Goal: Contribute content: Add original content to the website for others to see

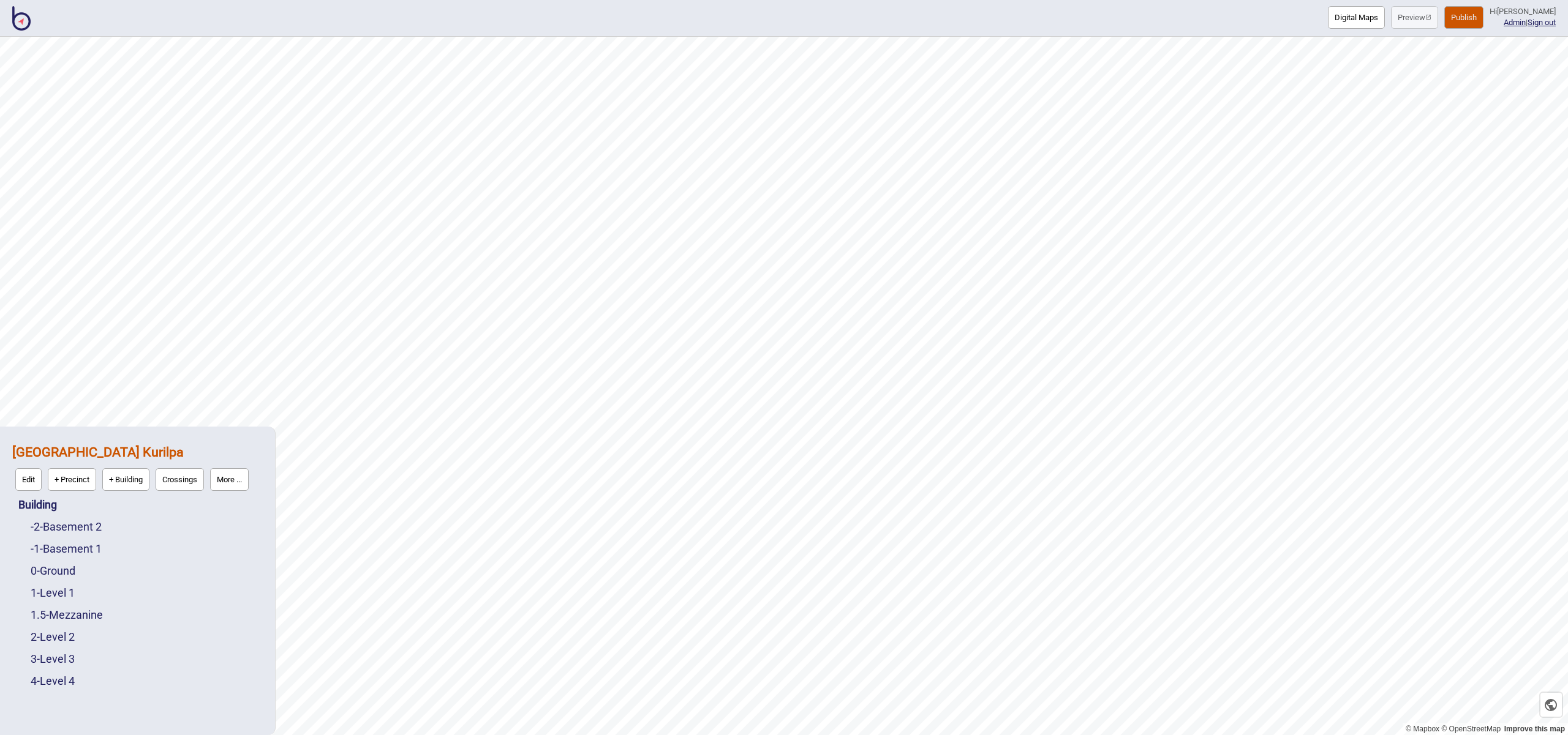
click at [34, 479] on button "Edit" at bounding box center [29, 479] width 27 height 23
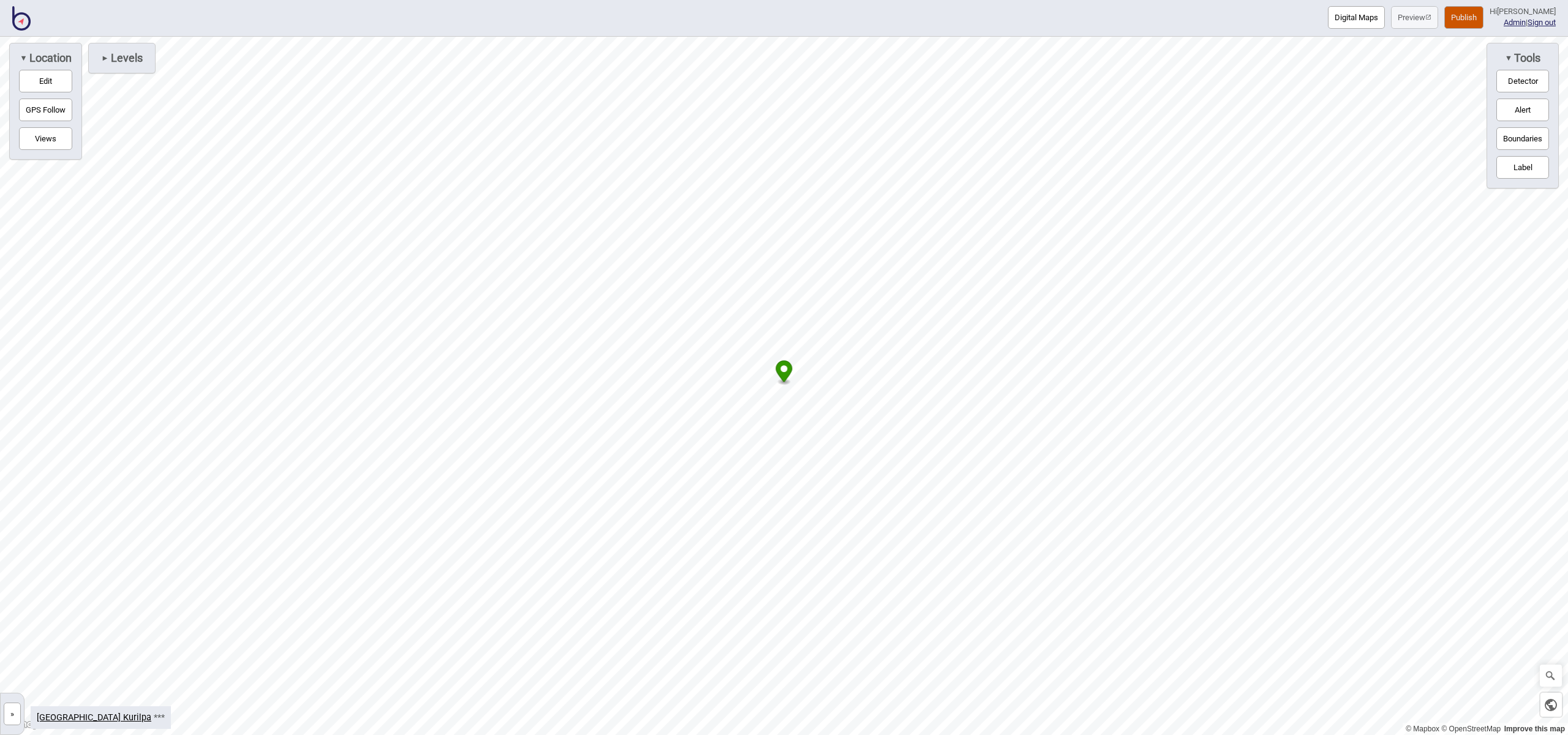
click at [1534, 171] on button "Label" at bounding box center [1522, 167] width 52 height 23
click at [906, 300] on circle "Map marker" at bounding box center [906, 300] width 7 height 7
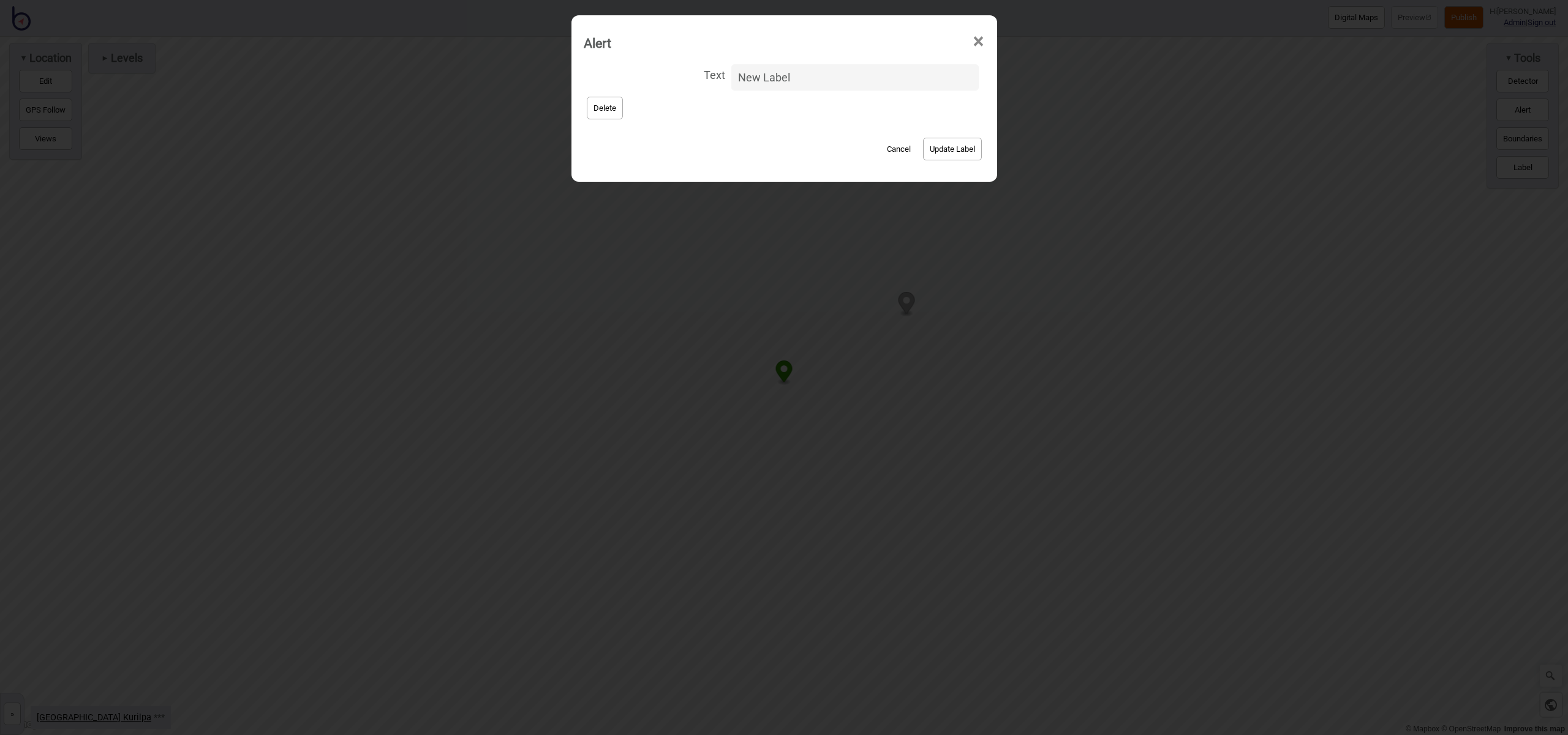
drag, startPoint x: 805, startPoint y: 81, endPoint x: 701, endPoint y: 75, distance: 104.2
click at [701, 75] on label "Text New Label" at bounding box center [784, 77] width 401 height 32
type input "Queensland Art Gallery"
click at [959, 158] on button "Update Label" at bounding box center [952, 149] width 59 height 23
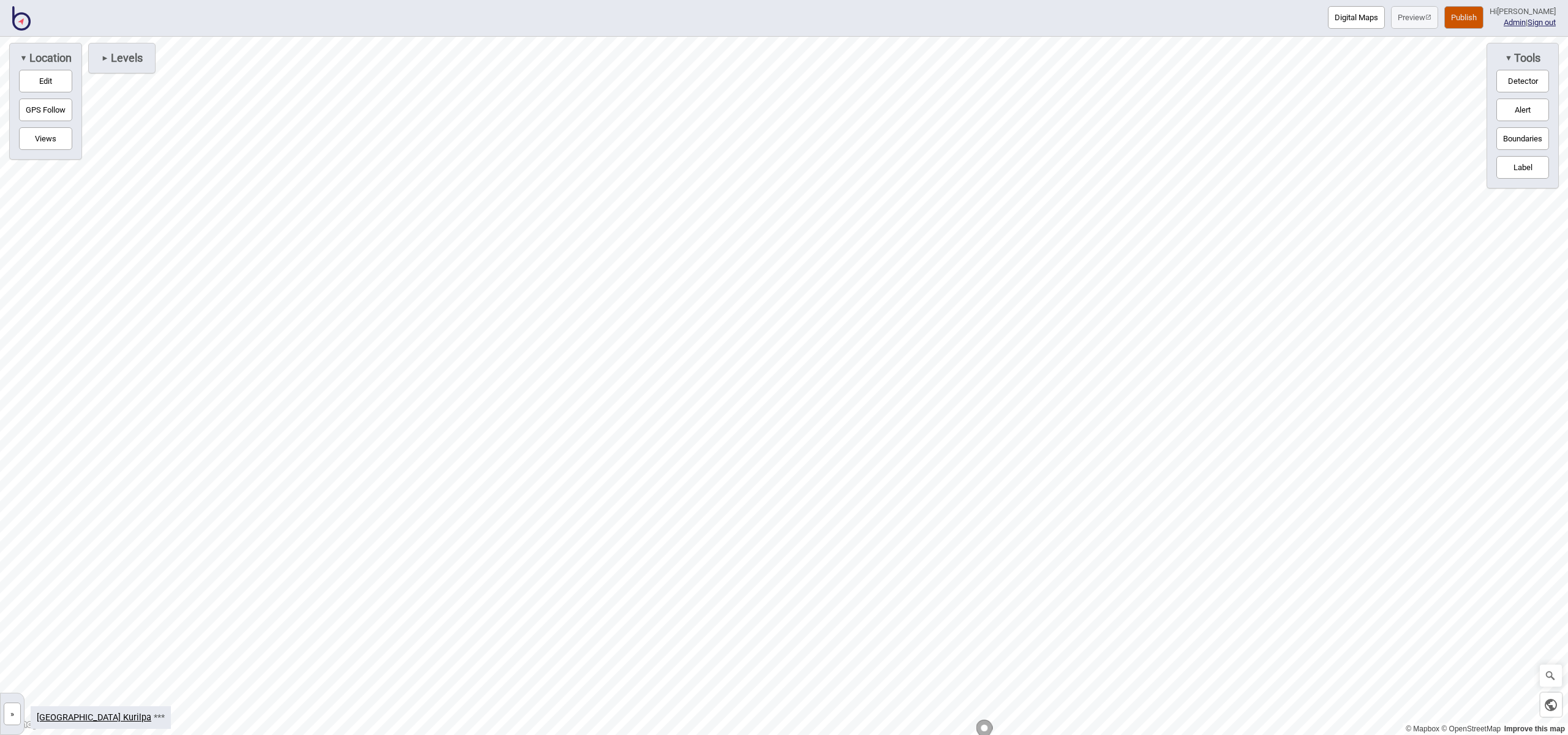
click at [1516, 160] on button "Label" at bounding box center [1522, 167] width 52 height 23
click at [866, 237] on icon "Map marker" at bounding box center [859, 239] width 16 height 21
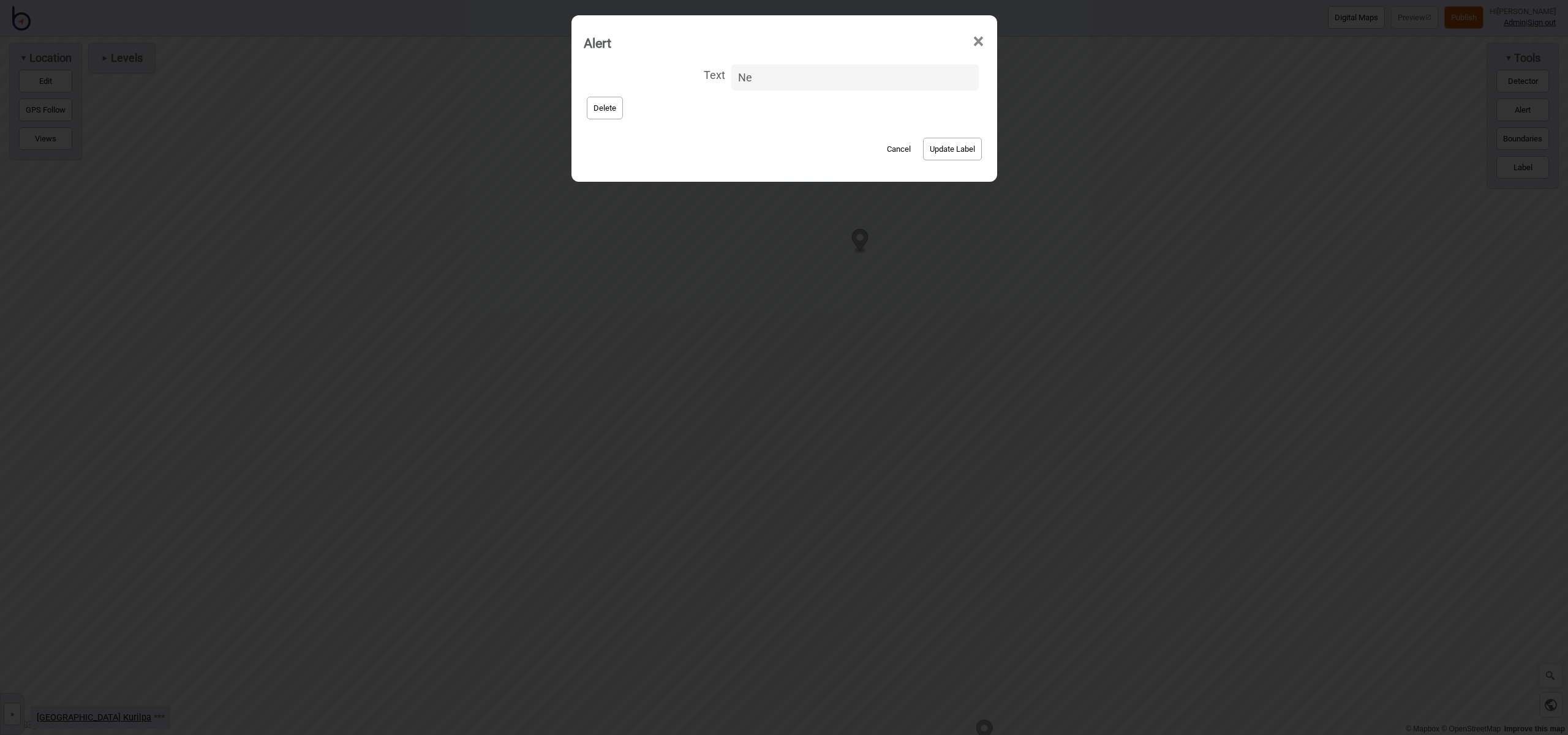
type input "N"
type input "State Library of [GEOGRAPHIC_DATA]"
click at [935, 152] on button "Update Label" at bounding box center [952, 149] width 59 height 23
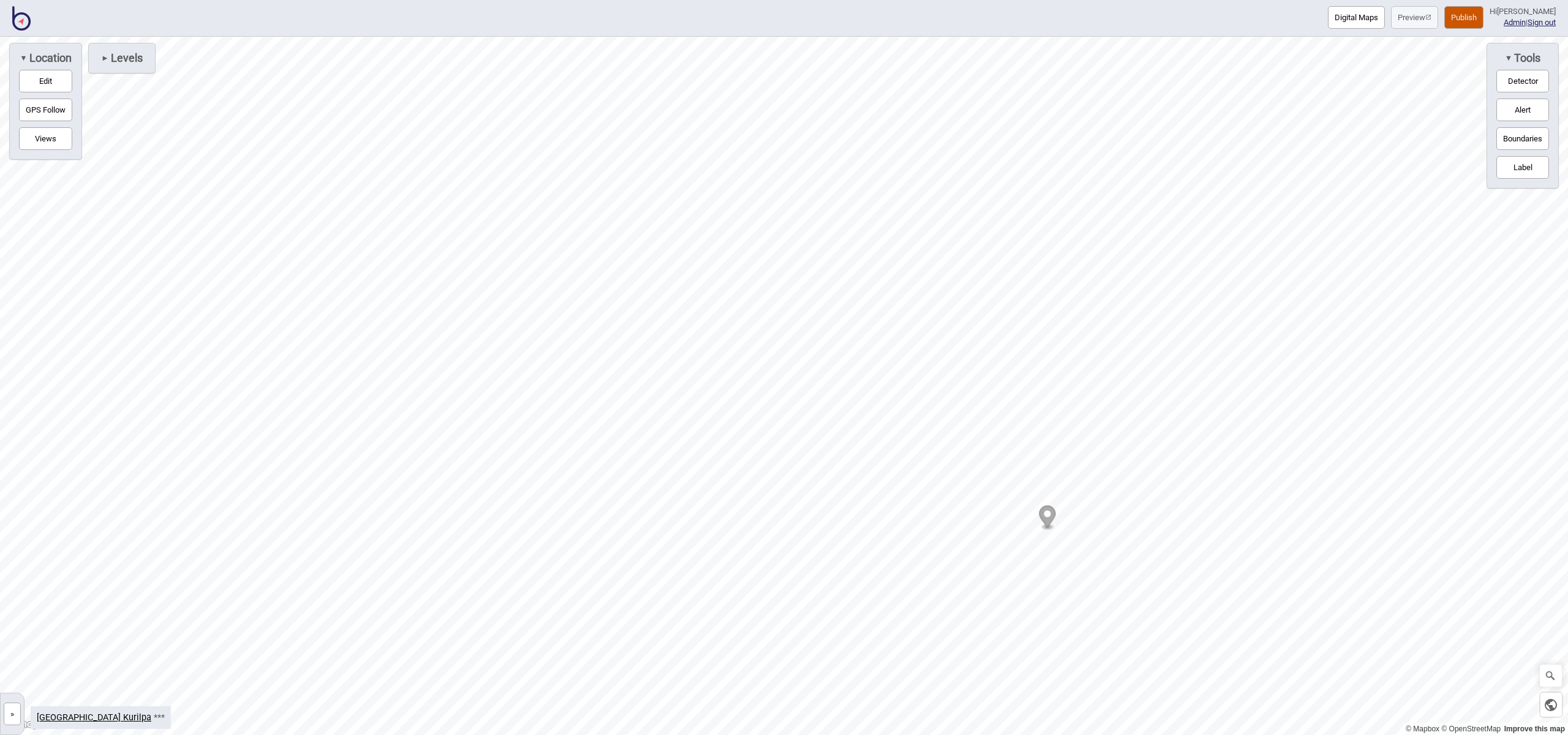
click at [1521, 165] on button "Label" at bounding box center [1522, 167] width 52 height 23
click at [722, 278] on icon "Map marker" at bounding box center [720, 277] width 16 height 21
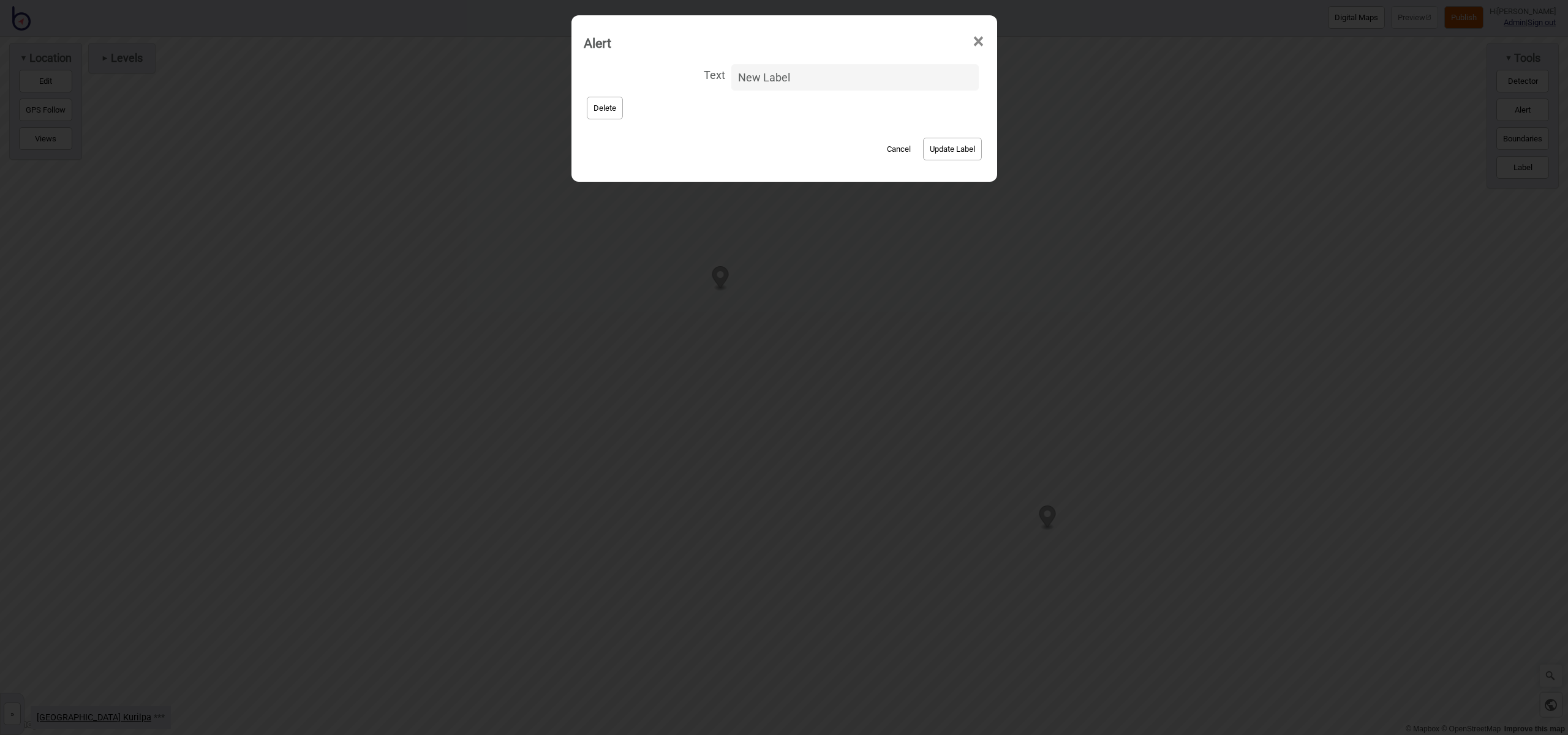
drag, startPoint x: 805, startPoint y: 81, endPoint x: 696, endPoint y: 72, distance: 109.4
click at [696, 72] on label "Text New Label" at bounding box center [784, 77] width 401 height 32
type input "Gallery of Modern Art"
click at [938, 151] on button "Update Label" at bounding box center [952, 149] width 59 height 23
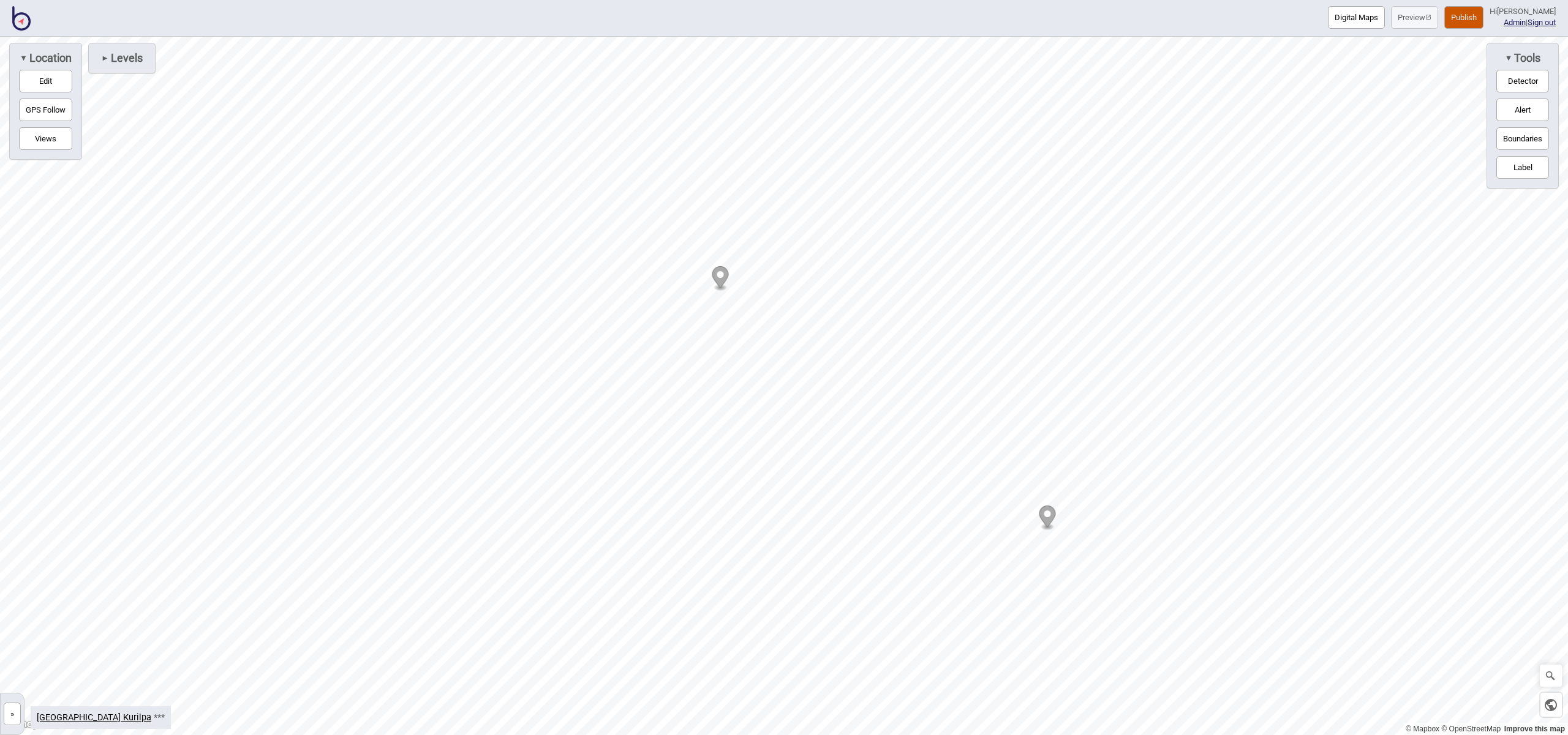
click at [1474, 13] on button "Publish" at bounding box center [1463, 17] width 39 height 23
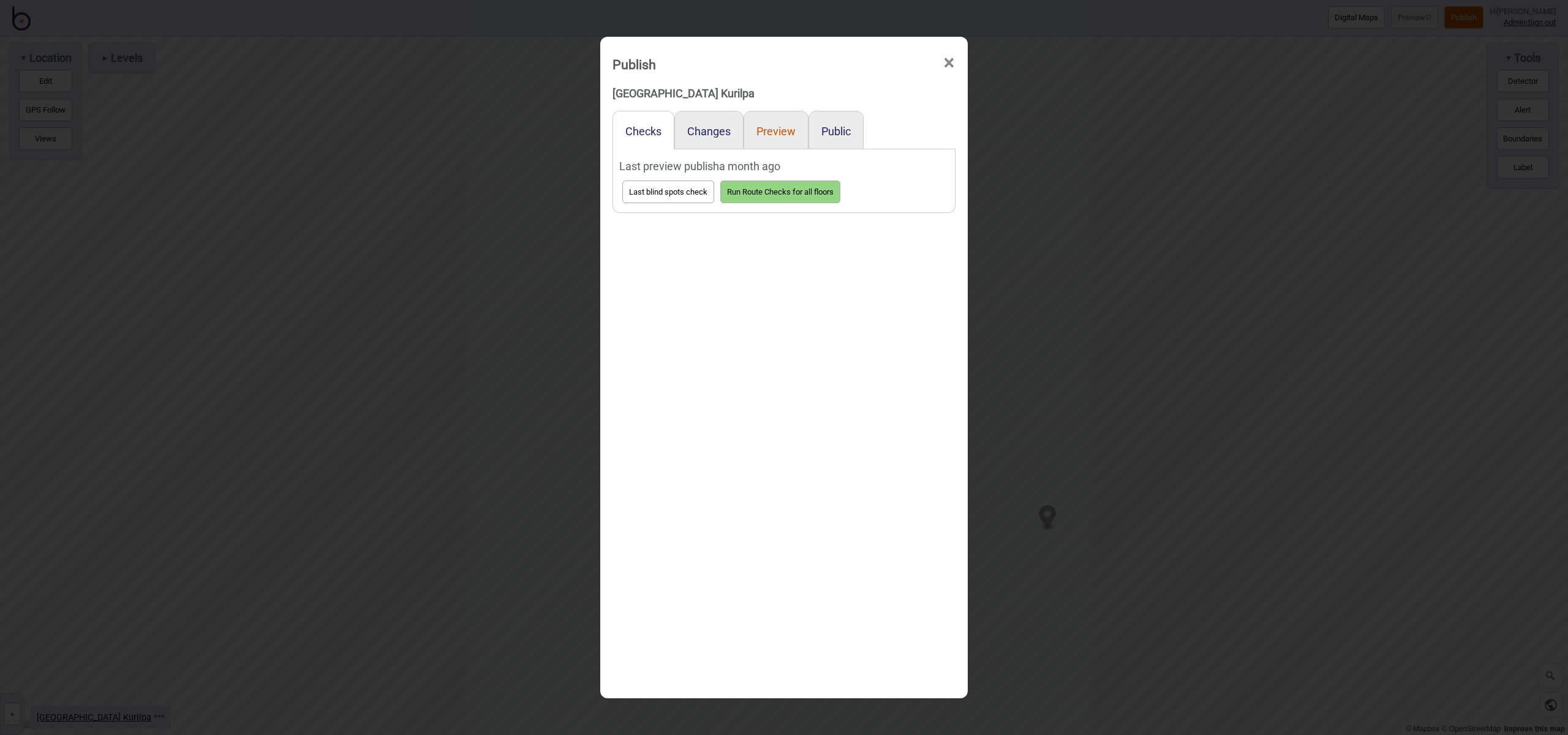
click at [772, 126] on button "Preview" at bounding box center [776, 131] width 39 height 13
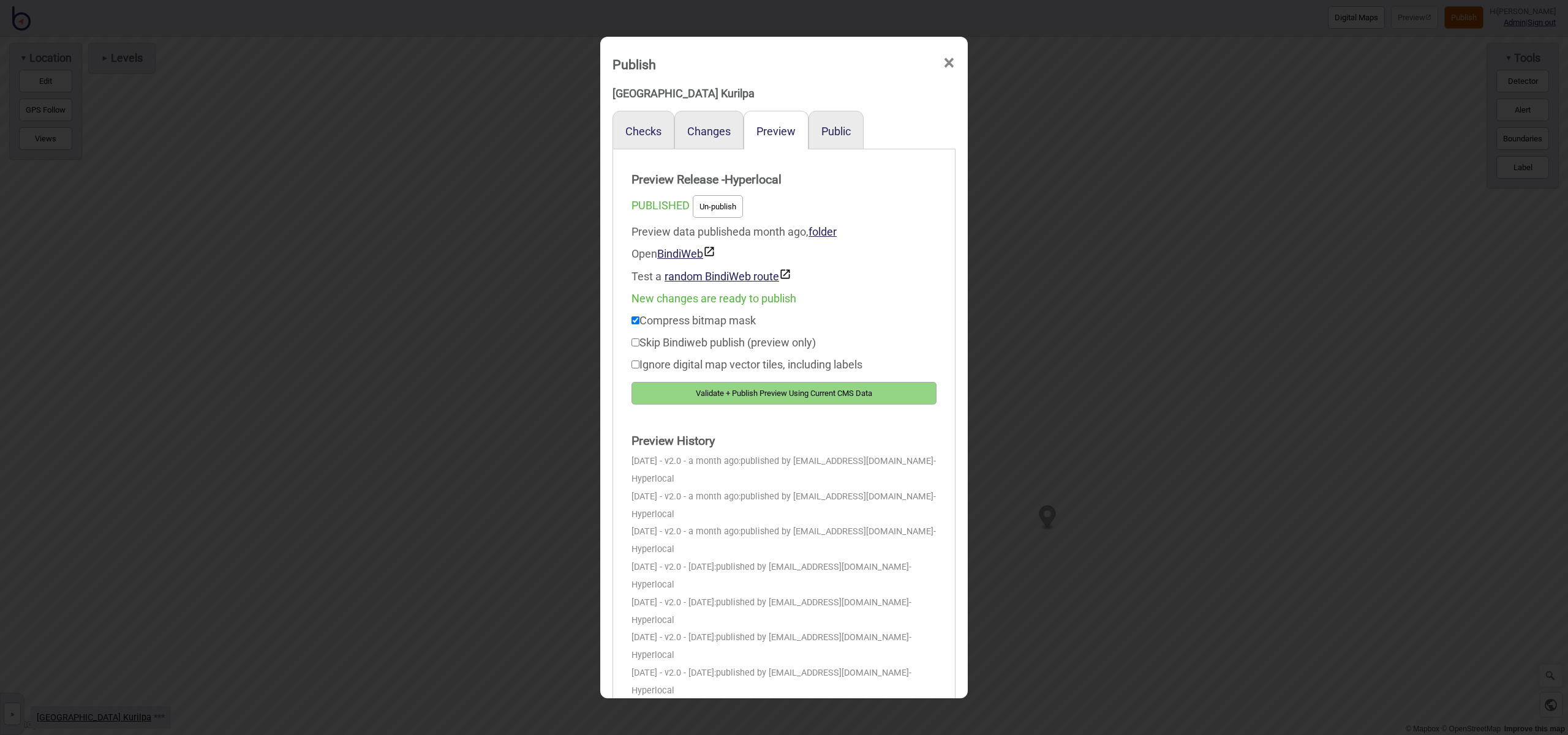
click at [890, 399] on button "Validate + Publish Preview Using Current CMS Data" at bounding box center [784, 393] width 305 height 23
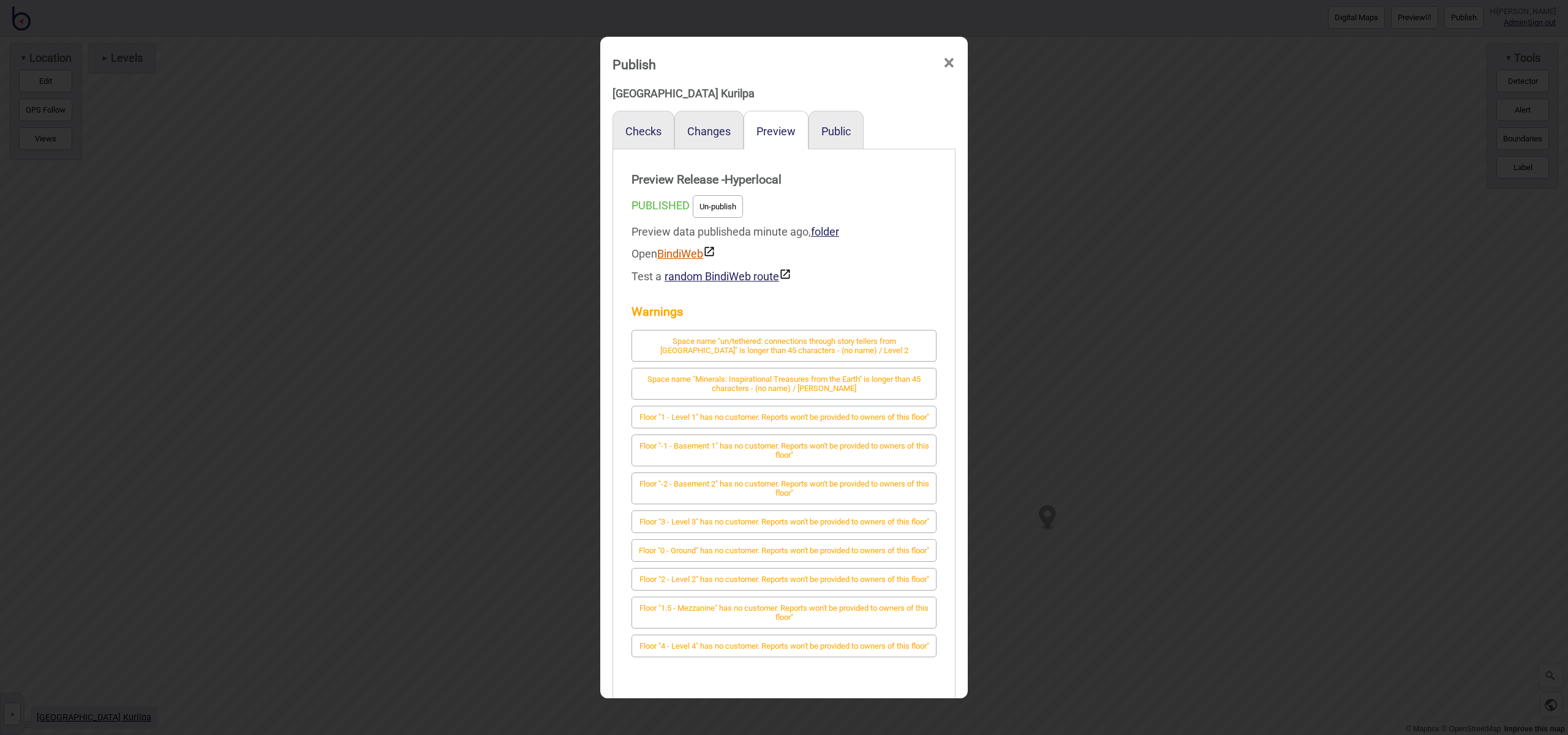
click at [694, 254] on link "BindiWeb" at bounding box center [686, 253] width 58 height 13
click at [947, 66] on span "×" at bounding box center [949, 63] width 13 height 41
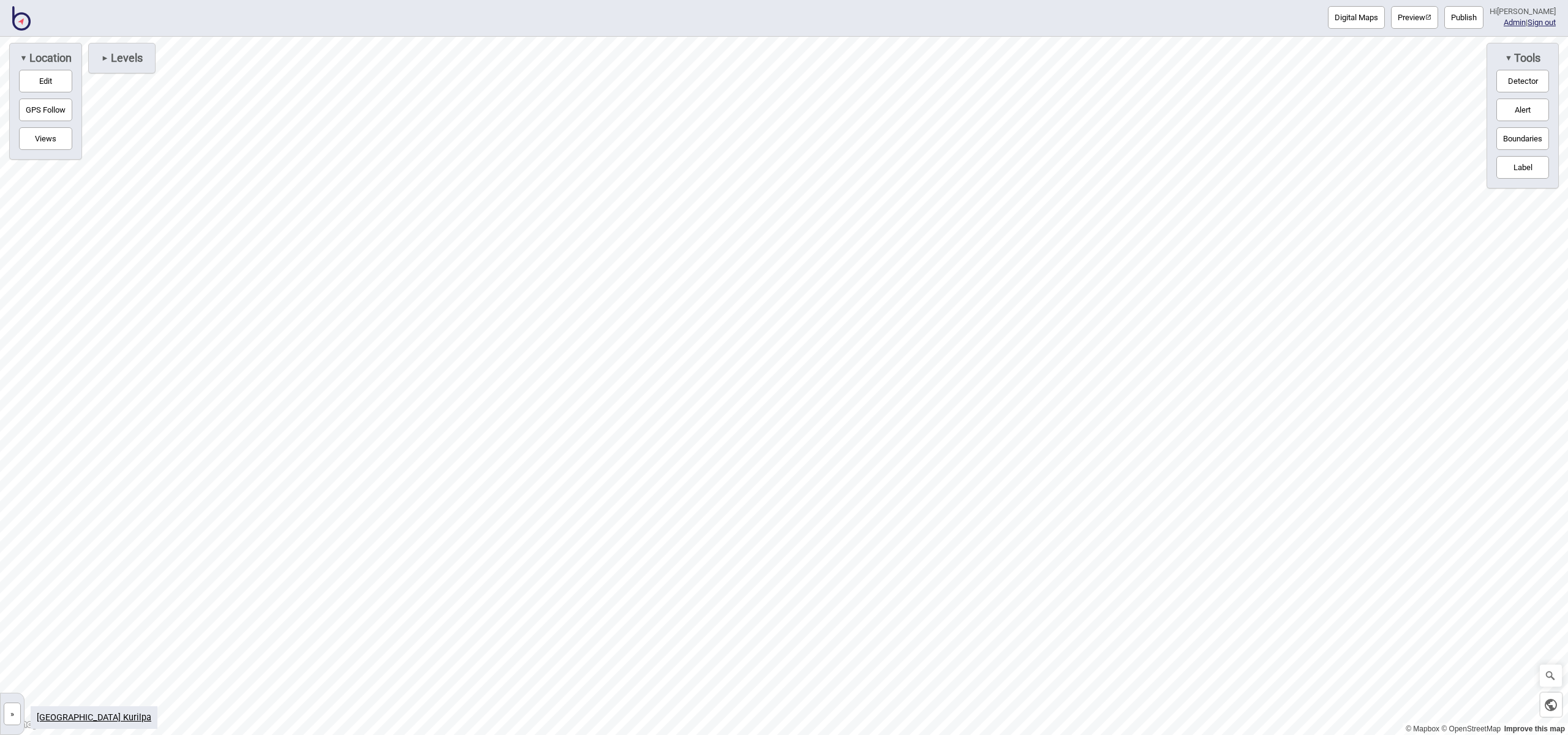
click at [1513, 167] on button "Label" at bounding box center [1522, 167] width 52 height 23
click at [893, 410] on icon "Map marker" at bounding box center [892, 405] width 16 height 21
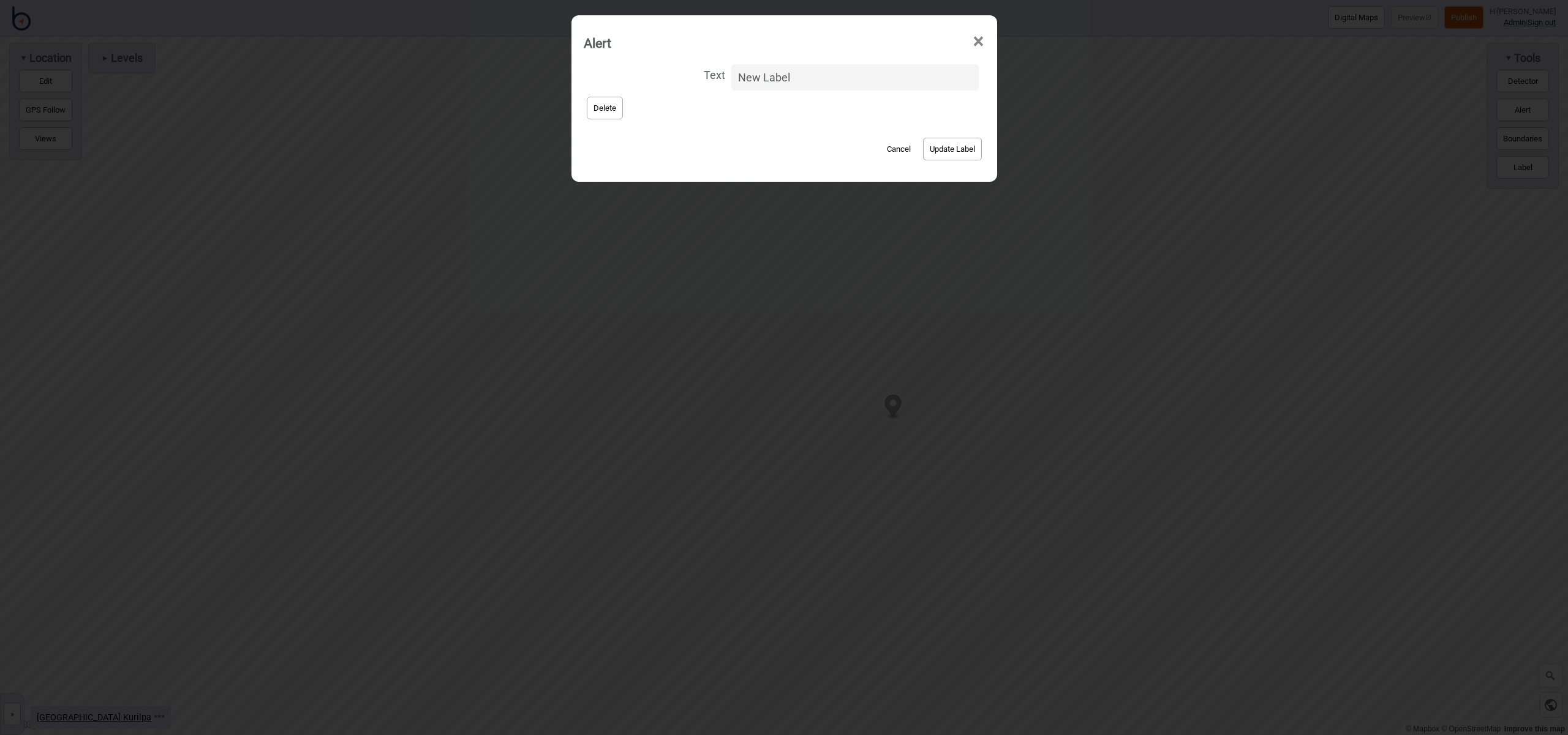
drag, startPoint x: 786, startPoint y: 76, endPoint x: 669, endPoint y: 74, distance: 117.0
click at [669, 74] on label "Text New Label" at bounding box center [784, 77] width 401 height 32
type input "[GEOGRAPHIC_DATA]"
click at [940, 145] on button "Update Label" at bounding box center [952, 149] width 59 height 23
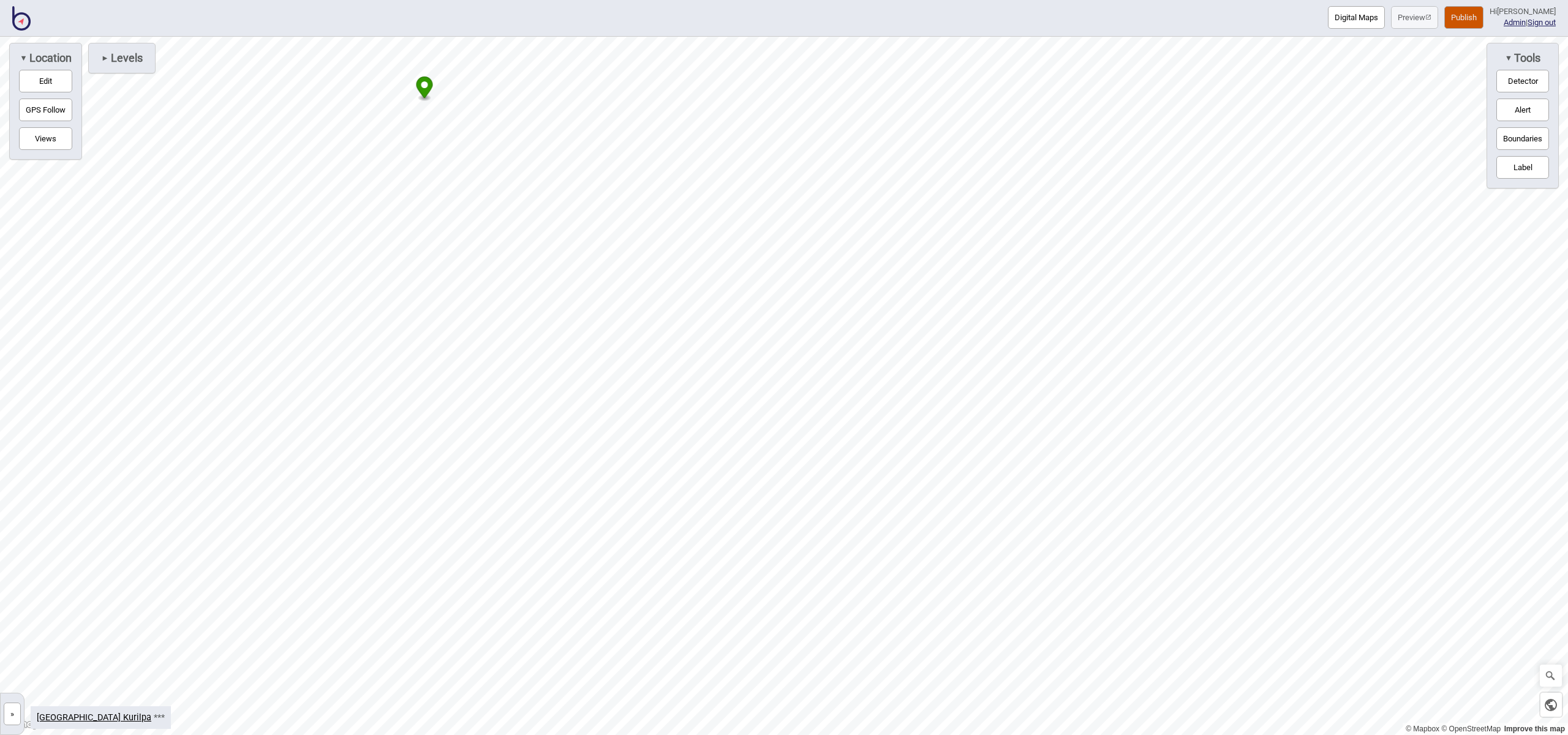
click at [1509, 165] on button "Label" at bounding box center [1522, 167] width 52 height 23
click at [924, 258] on circle "Map marker" at bounding box center [925, 260] width 7 height 7
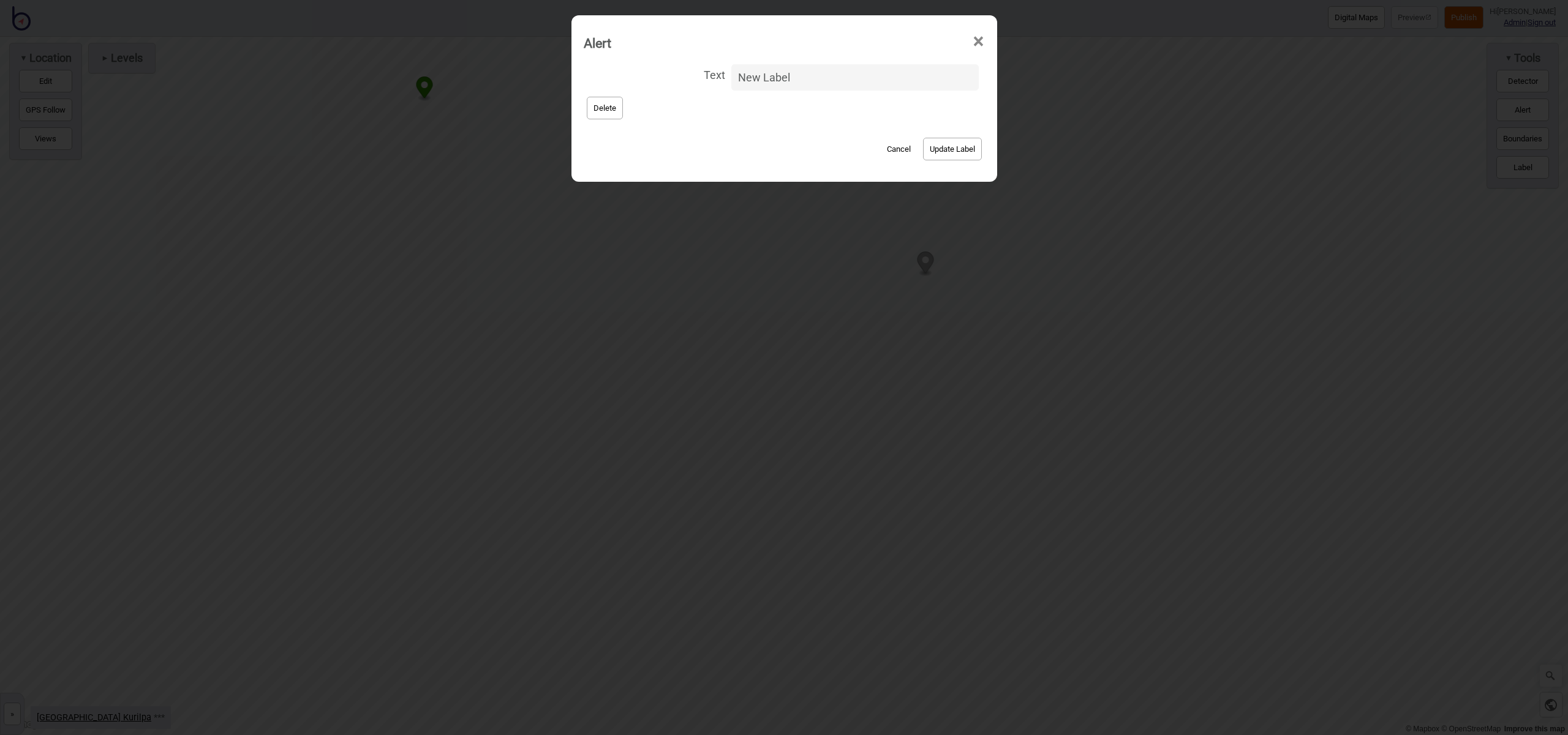
drag, startPoint x: 815, startPoint y: 81, endPoint x: 655, endPoint y: 66, distance: 160.7
click at [655, 66] on label "Text New Label" at bounding box center [784, 77] width 401 height 32
type input "[GEOGRAPHIC_DATA]"
click at [946, 151] on button "Update Label" at bounding box center [952, 149] width 59 height 23
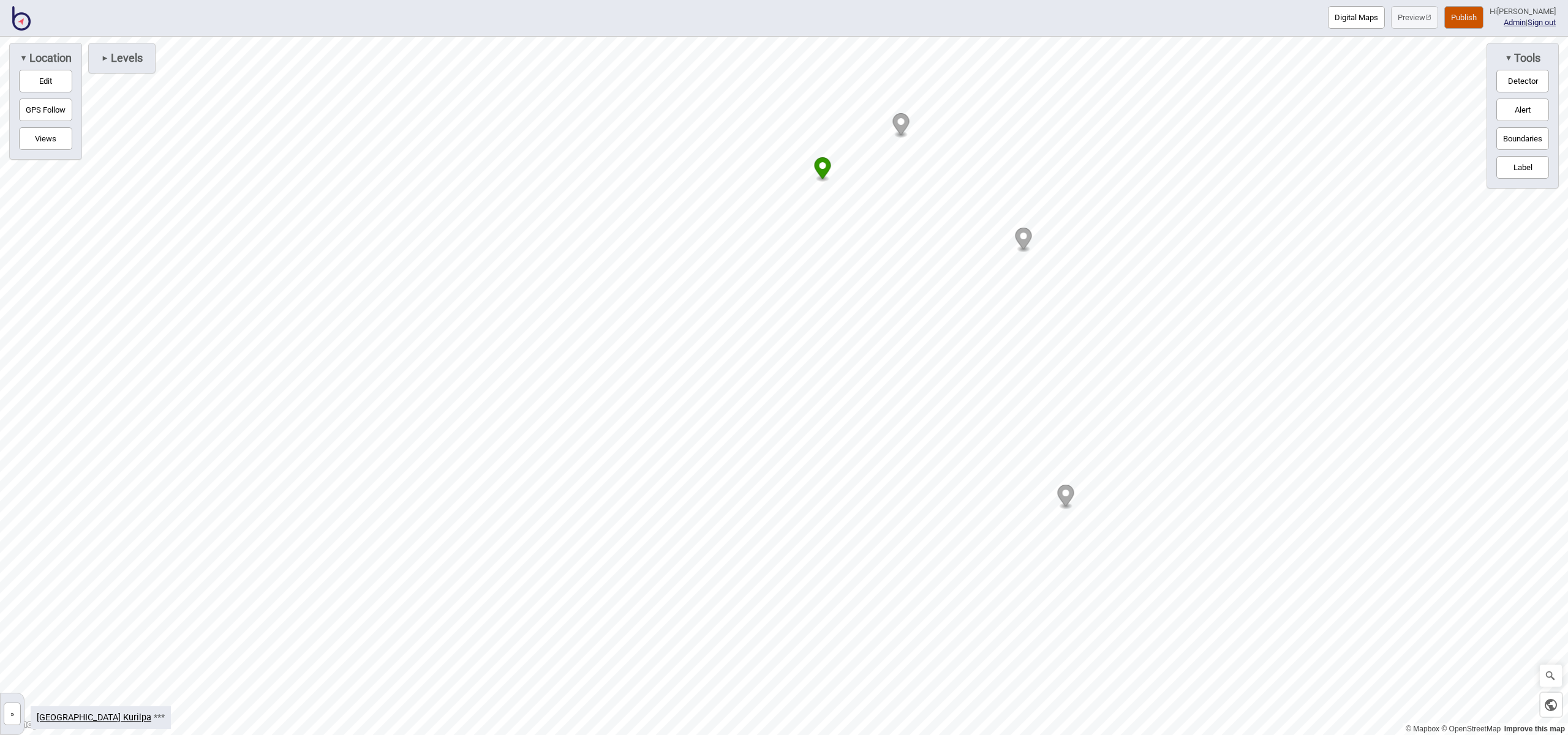
click at [1468, 21] on button "Publish" at bounding box center [1463, 17] width 39 height 23
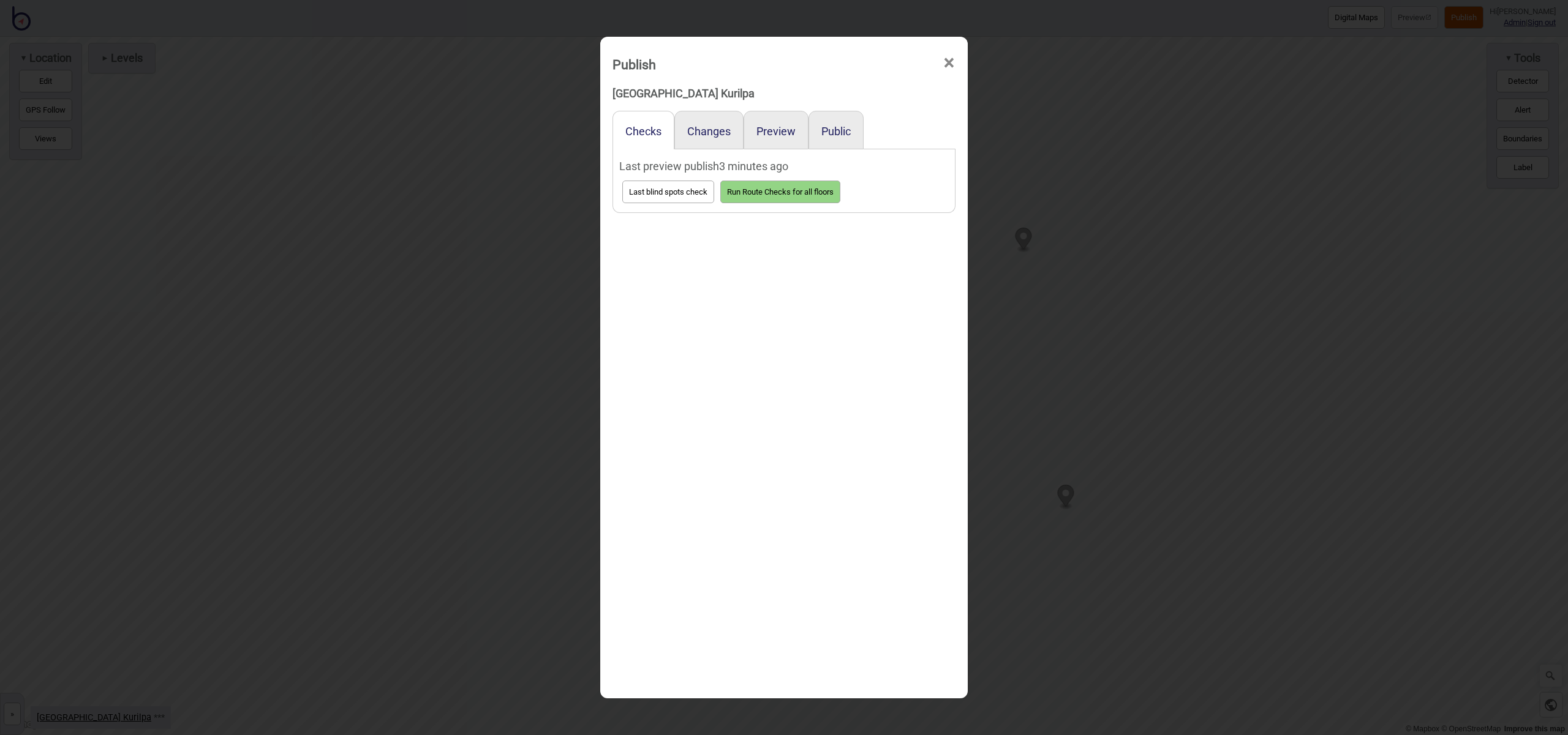
click at [781, 137] on button "Preview" at bounding box center [776, 131] width 39 height 13
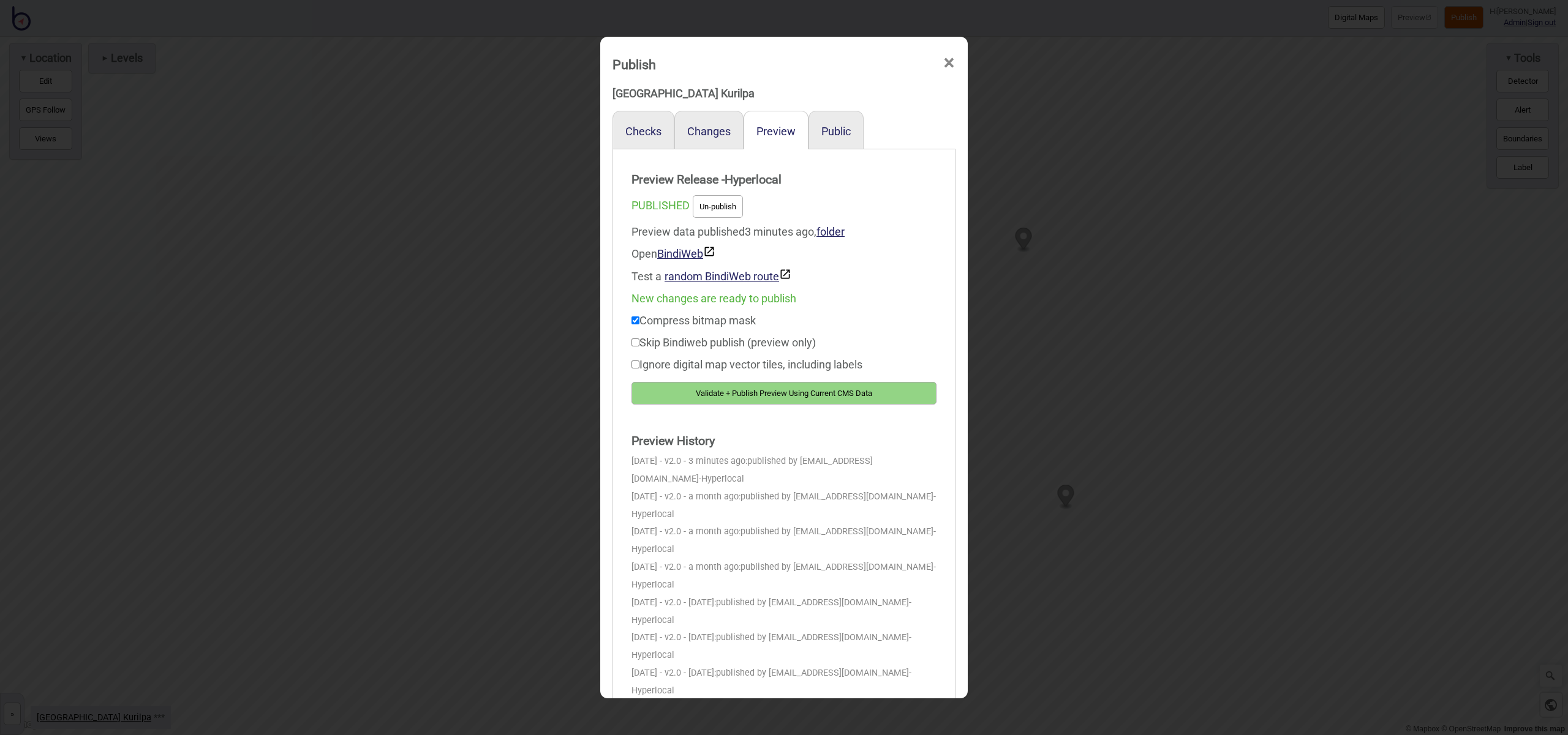
click at [854, 391] on button "Validate + Publish Preview Using Current CMS Data" at bounding box center [784, 393] width 305 height 23
